Goal: Navigation & Orientation: Find specific page/section

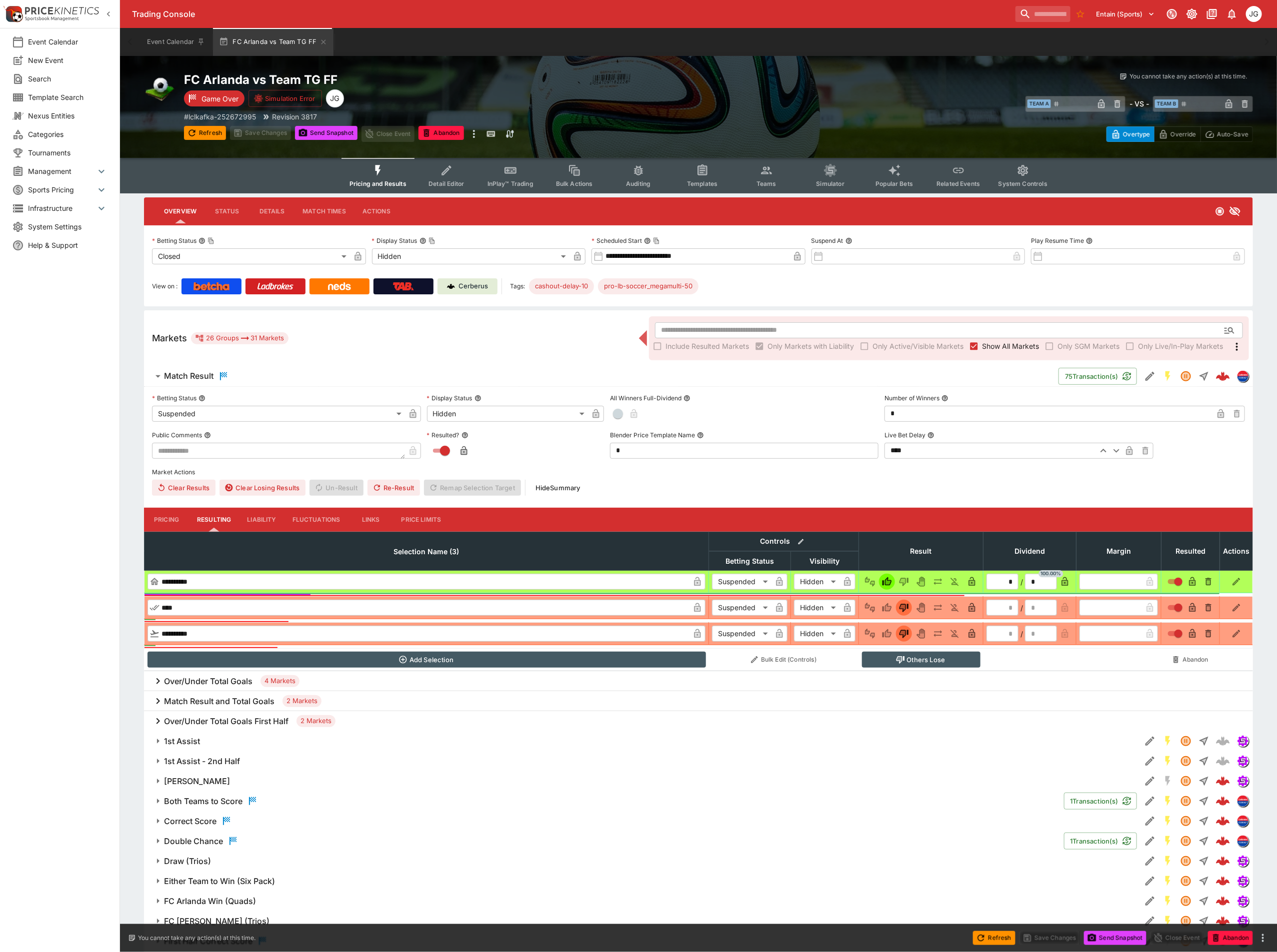
drag, startPoint x: 321, startPoint y: 44, endPoint x: 328, endPoint y: 53, distance: 11.4
click at [321, 44] on icon "button" at bounding box center [324, 42] width 5 height 5
